Goal: Task Accomplishment & Management: Complete application form

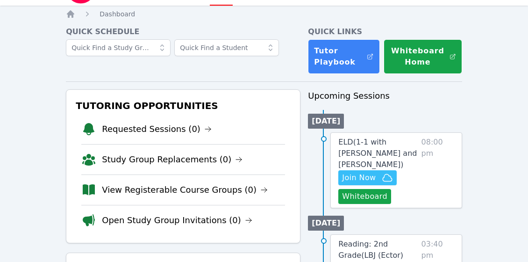
scroll to position [25, 0]
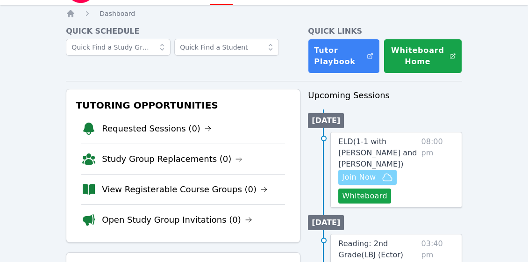
click at [373, 174] on span "Join Now" at bounding box center [359, 177] width 34 height 11
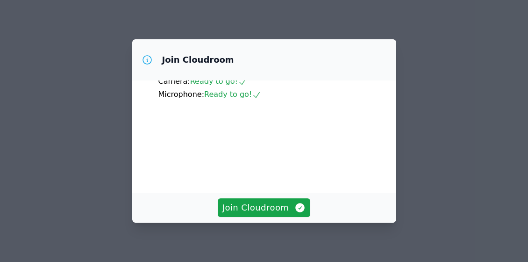
scroll to position [79, 0]
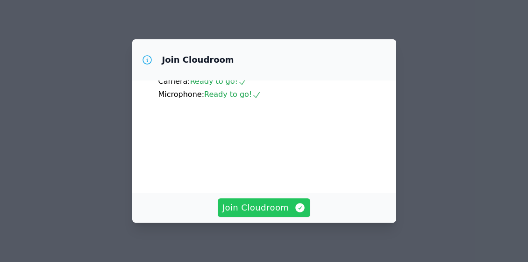
click at [280, 205] on span "Join Cloudroom" at bounding box center [265, 207] width 84 height 13
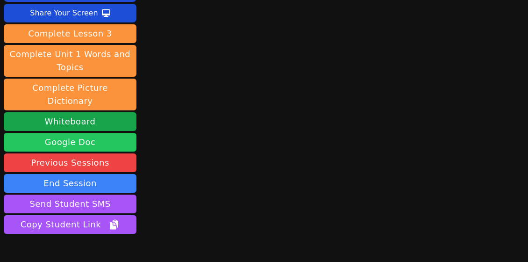
scroll to position [115, 0]
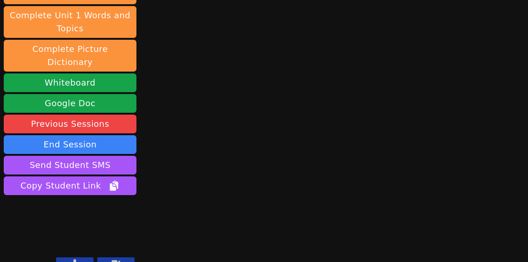
click at [83, 257] on button at bounding box center [74, 262] width 37 height 11
click at [75, 259] on icon at bounding box center [74, 262] width 5 height 7
click at [74, 259] on icon at bounding box center [74, 262] width 9 height 7
click at [82, 257] on button at bounding box center [74, 262] width 37 height 11
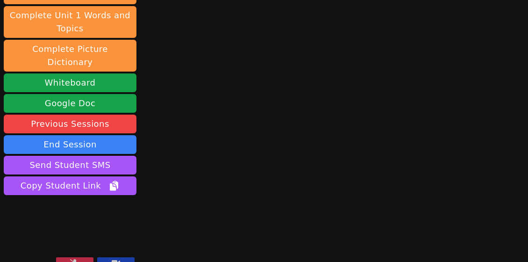
click at [82, 257] on button at bounding box center [74, 262] width 37 height 11
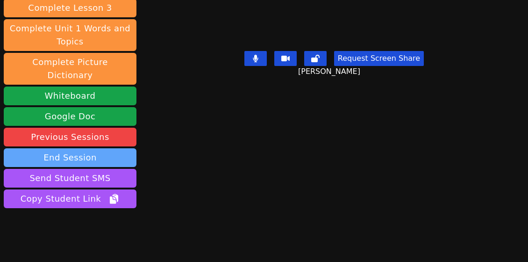
click at [107, 148] on button "End Session" at bounding box center [70, 157] width 133 height 19
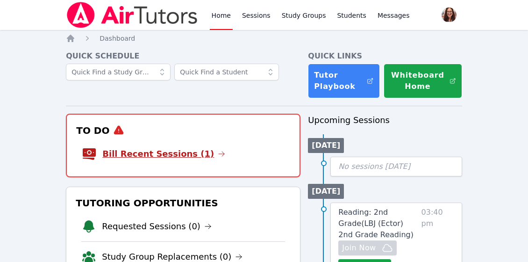
scroll to position [25, 0]
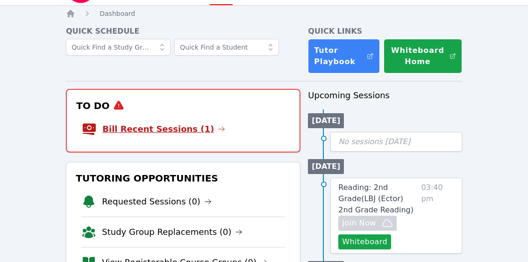
click at [187, 128] on link "Bill Recent Sessions (1)" at bounding box center [163, 128] width 123 height 13
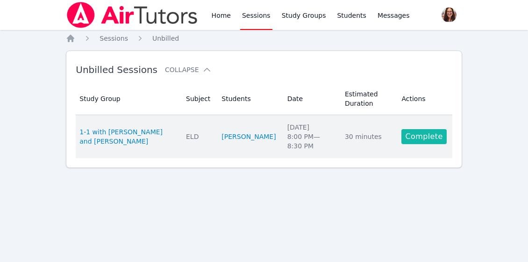
click at [433, 137] on link "Complete" at bounding box center [424, 136] width 45 height 15
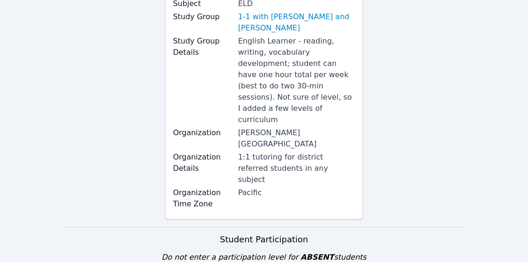
scroll to position [346, 0]
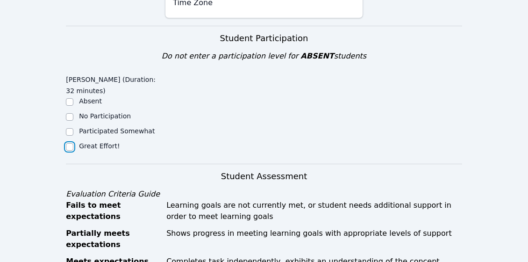
click at [70, 143] on input "Great Effort!" at bounding box center [69, 146] width 7 height 7
checkbox input "true"
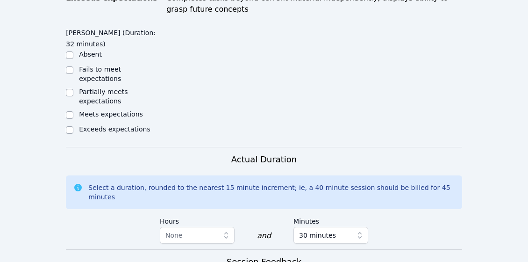
scroll to position [627, 0]
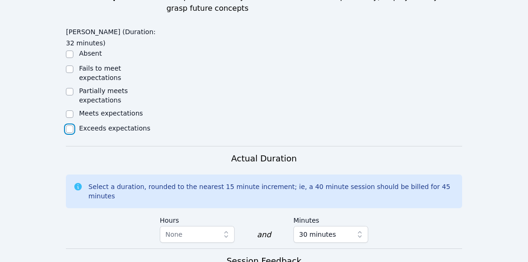
click at [72, 125] on input "Exceeds expectations" at bounding box center [69, 128] width 7 height 7
checkbox input "true"
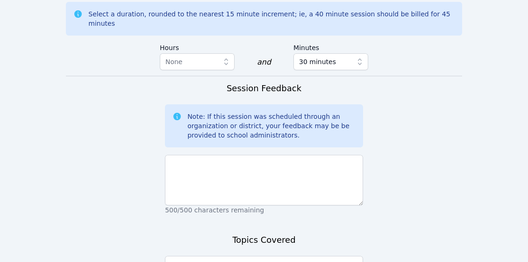
scroll to position [801, 0]
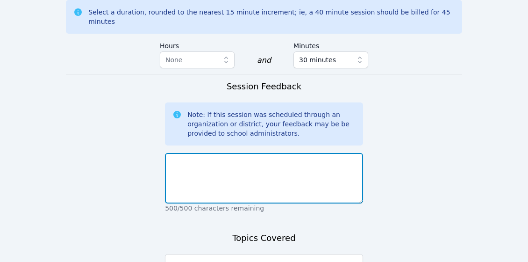
click at [225, 153] on textarea at bounding box center [264, 178] width 198 height 50
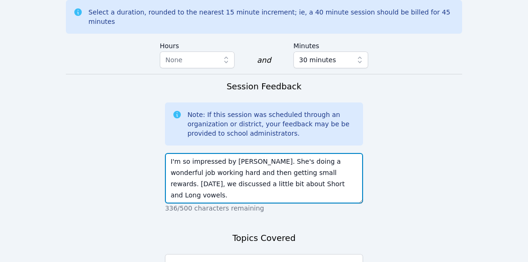
click at [335, 153] on textarea "I'm so impressed by Eleanor. She's doing a wonderful job working hard and then …" at bounding box center [264, 178] width 198 height 50
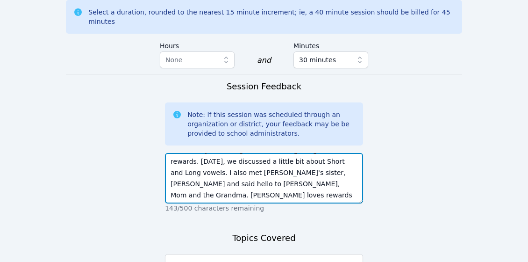
scroll to position [29, 0]
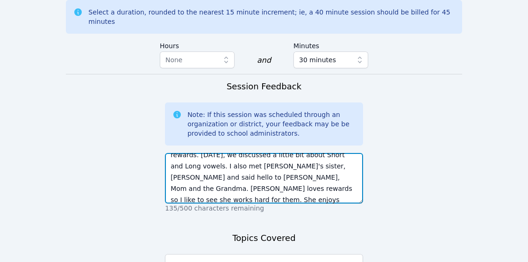
click at [354, 153] on textarea "I'm so impressed by Eleanor. She's doing a wonderful job working hard and then …" at bounding box center [264, 178] width 198 height 50
type textarea "I'm so impressed by Eleanor. She's doing a wonderful job working hard and then …"
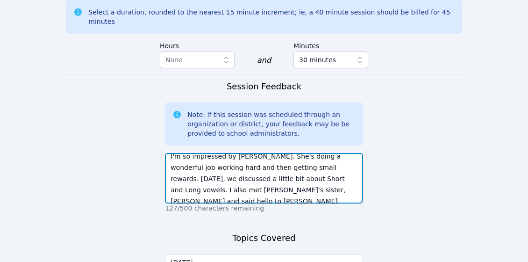
scroll to position [0, 0]
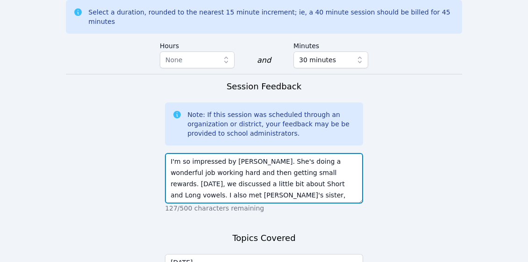
drag, startPoint x: 254, startPoint y: 139, endPoint x: 159, endPoint y: 76, distance: 113.7
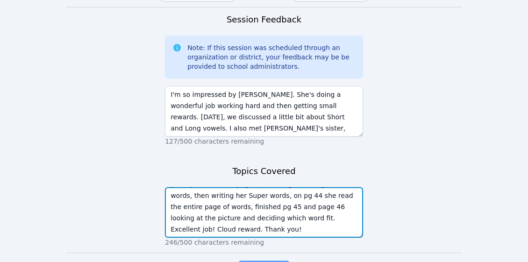
type textarea "Today she finished page 42, reading & circling short O words, then writing her …"
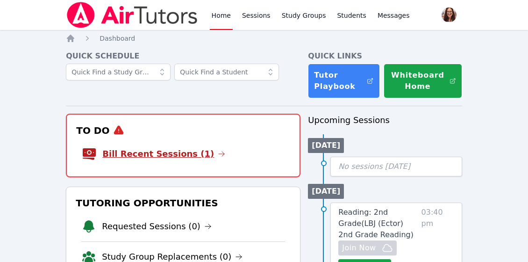
click at [179, 154] on link "Bill Recent Sessions (1)" at bounding box center [163, 153] width 123 height 13
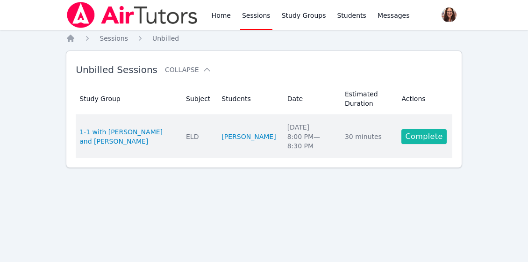
click at [429, 136] on link "Complete" at bounding box center [424, 136] width 45 height 15
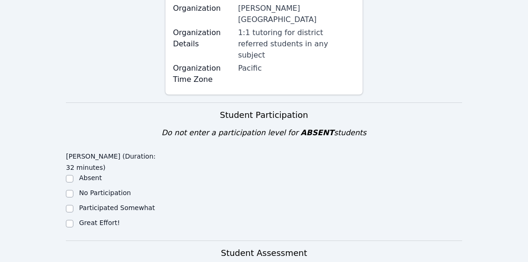
scroll to position [146, 0]
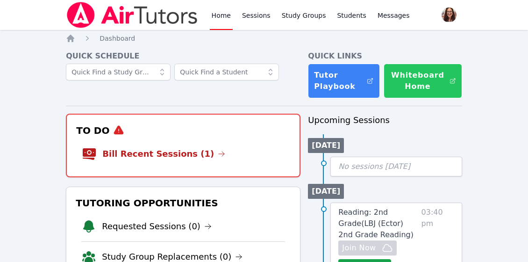
click at [433, 83] on button "Whiteboard Home" at bounding box center [423, 81] width 79 height 35
click at [429, 82] on button "Whiteboard Home" at bounding box center [423, 81] width 79 height 35
